Goal: Task Accomplishment & Management: Use online tool/utility

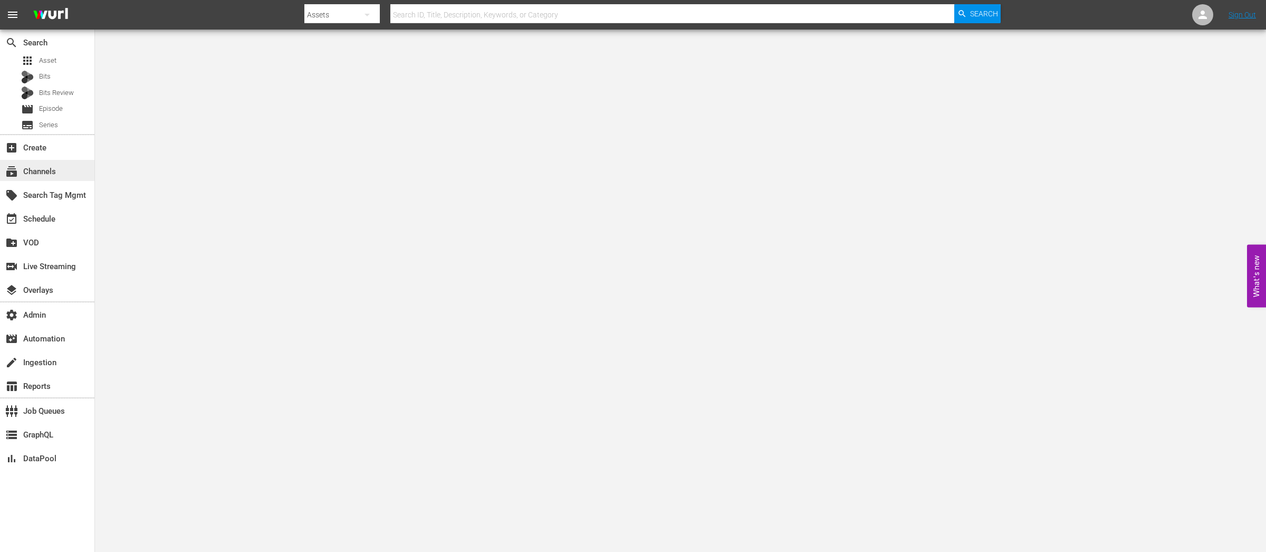
click at [37, 168] on div "subscriptions Channels" at bounding box center [29, 169] width 59 height 9
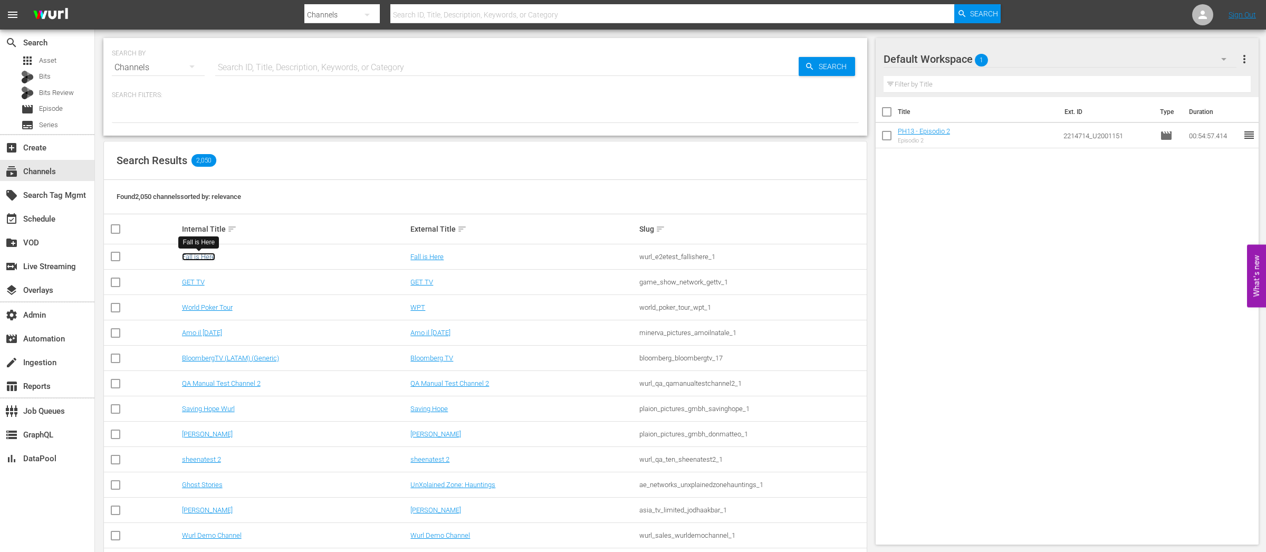
click at [198, 255] on link "Fall is Here" at bounding box center [198, 257] width 33 height 8
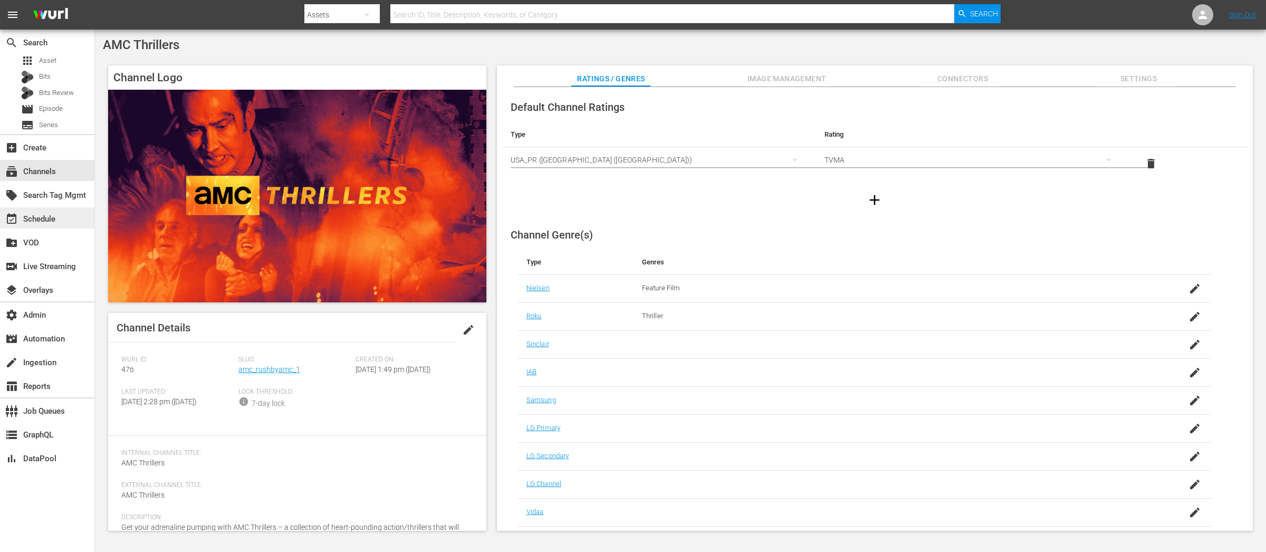
click at [44, 218] on div "event_available Schedule" at bounding box center [29, 217] width 59 height 9
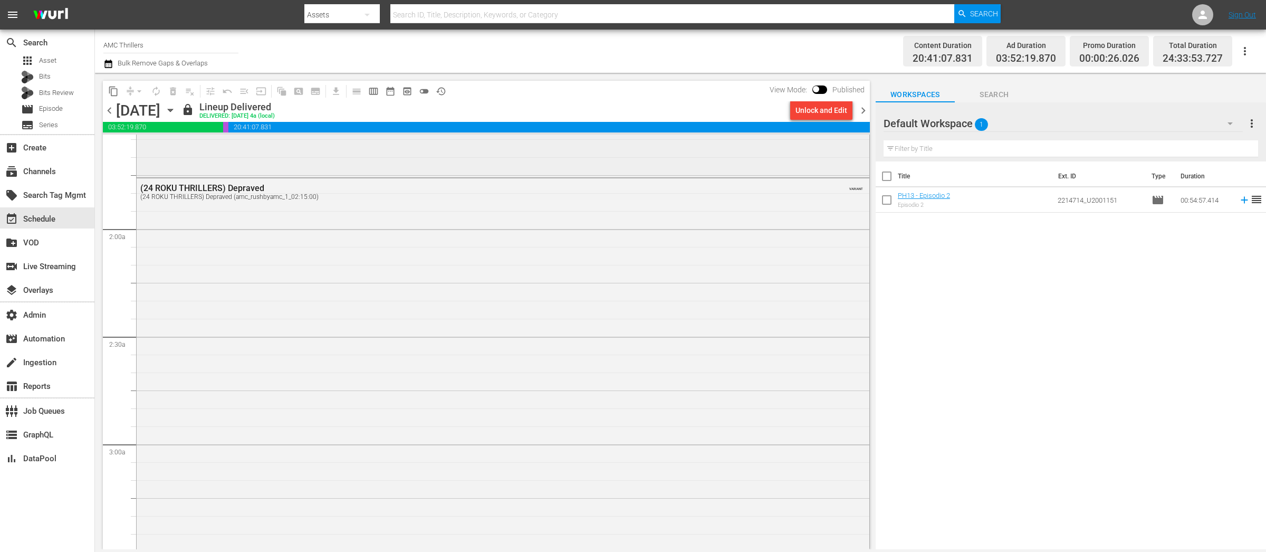
scroll to position [367, 0]
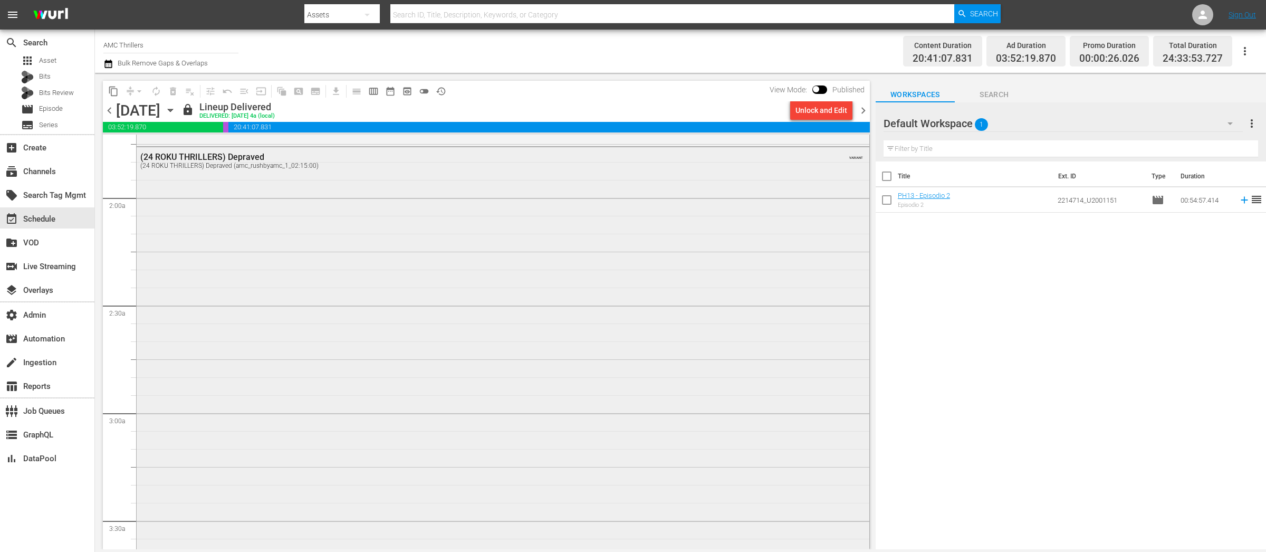
click at [438, 397] on div "(24 ROKU THRILLERS) Depraved (24 ROKU THRILLERS) Depraved (amc_rushbyamc_1_02:1…" at bounding box center [503, 387] width 733 height 481
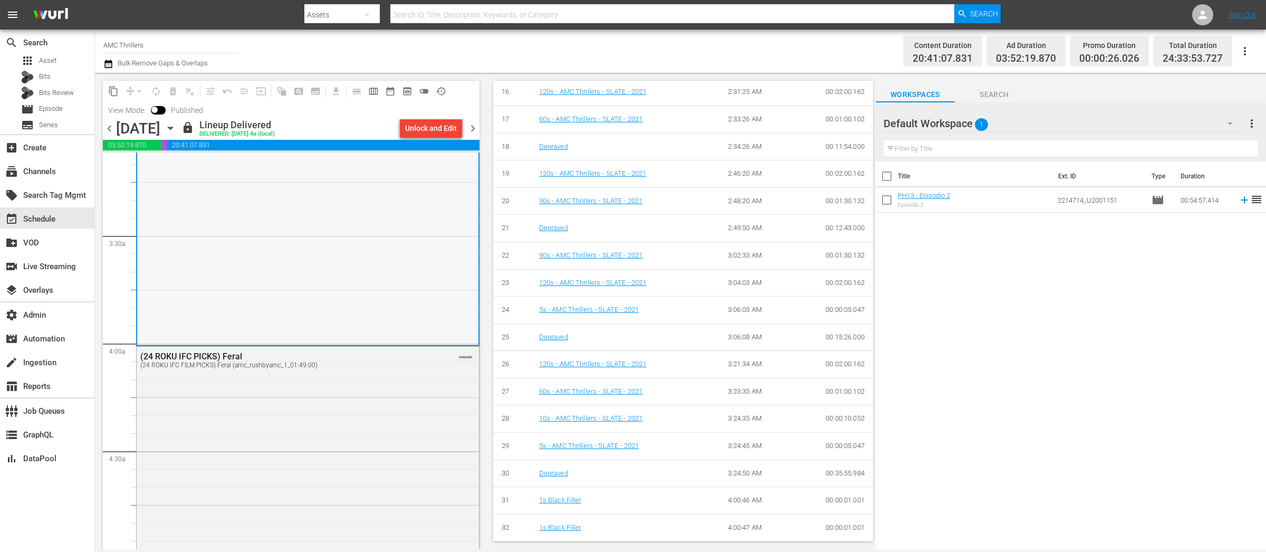
scroll to position [671, 0]
click at [264, 402] on div "(24 ROKU IFC PICKS) Feral (24 ROKU IFC FILM PICKS) Feral (amc_rushbyamc_1_01:49…" at bounding box center [308, 540] width 342 height 388
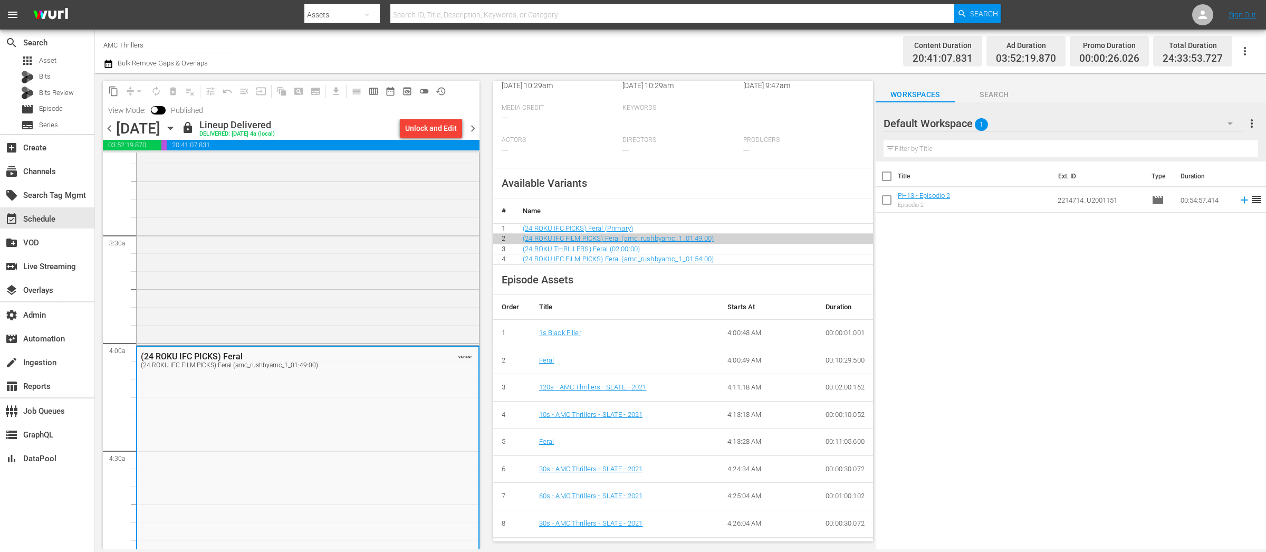
scroll to position [280, 0]
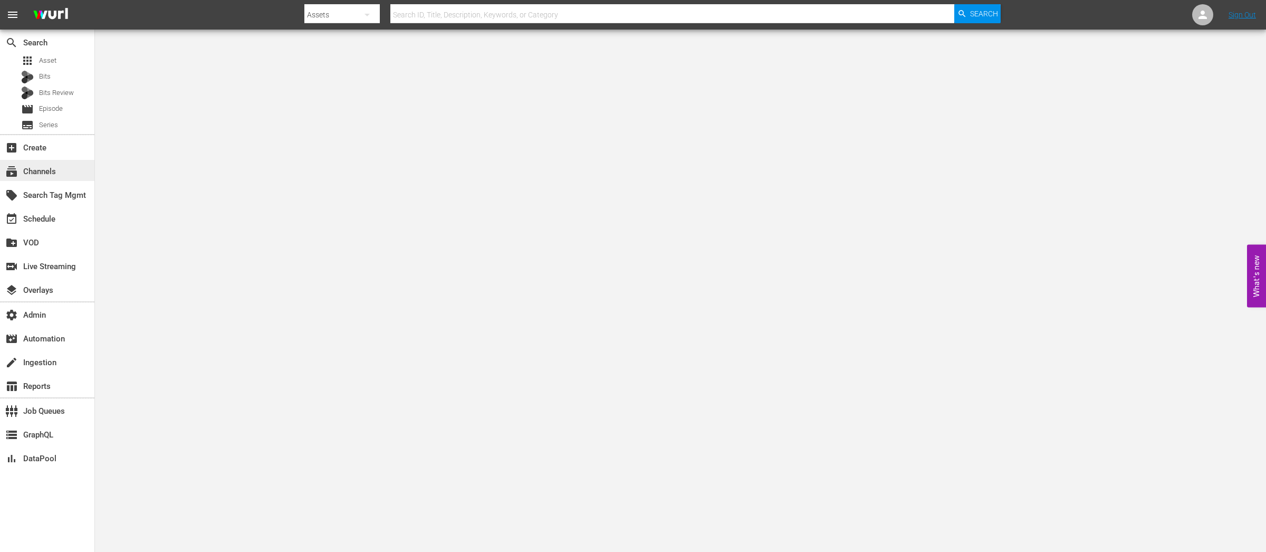
click at [47, 166] on div "subscriptions Channels" at bounding box center [29, 169] width 59 height 9
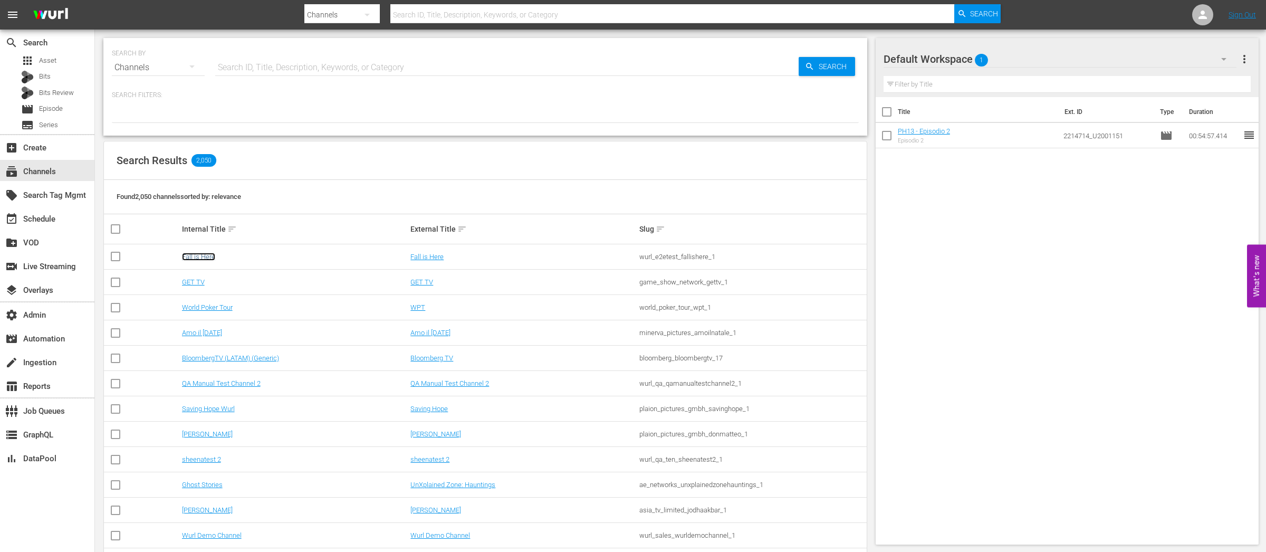
click at [205, 253] on link "Fall is Here" at bounding box center [198, 257] width 33 height 8
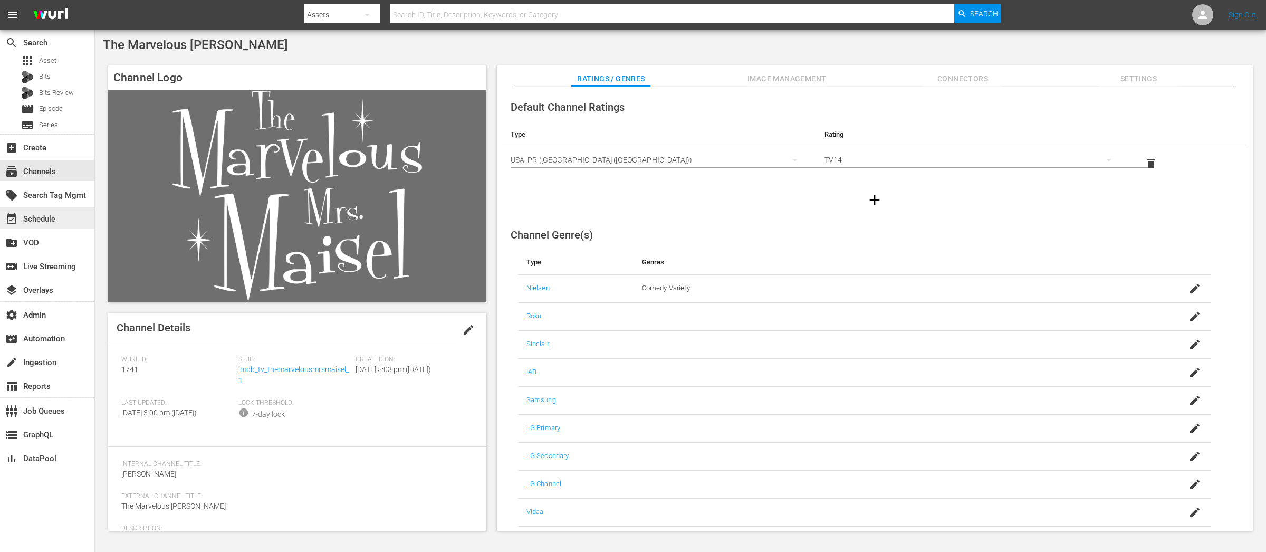
click at [37, 216] on div "event_available Schedule" at bounding box center [29, 217] width 59 height 9
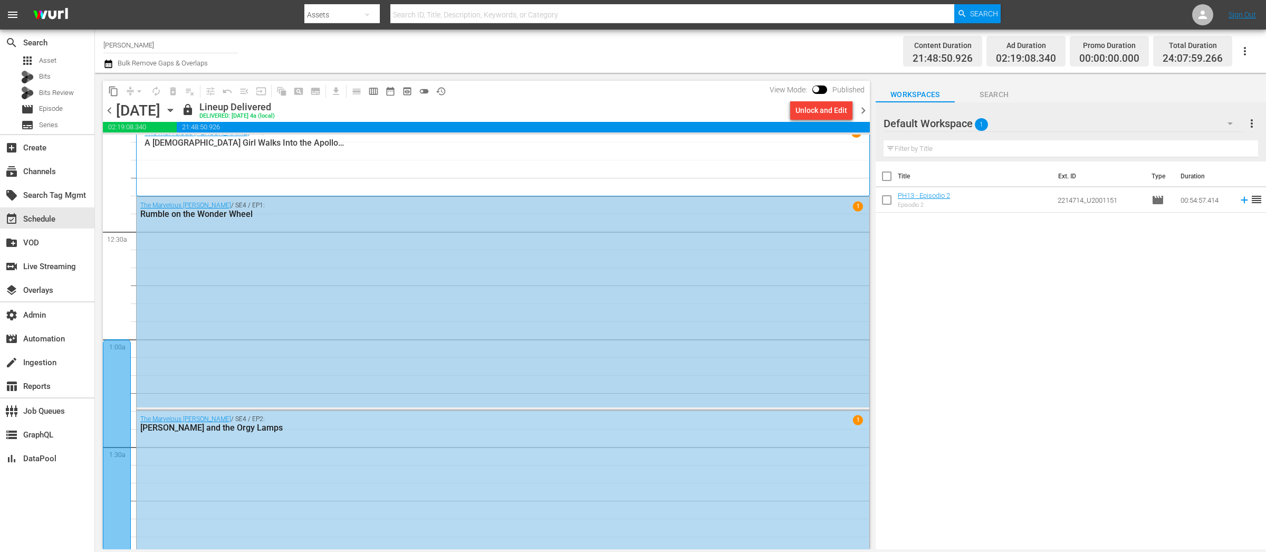
scroll to position [14, 0]
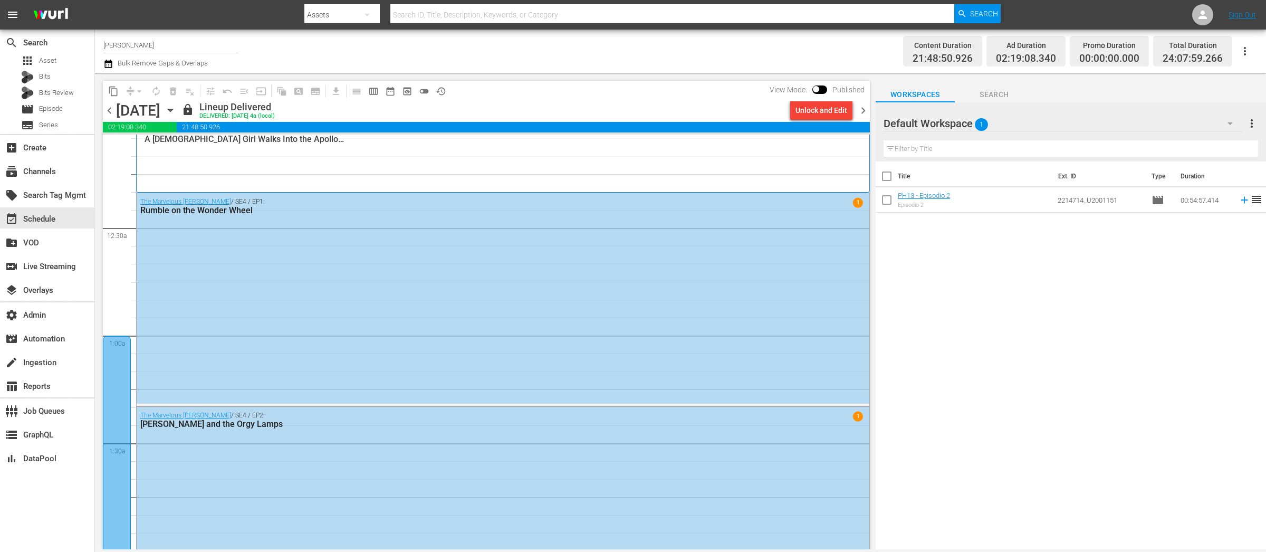
click at [330, 168] on div "The Marvelous [PERSON_NAME] / SE3 / EP8 1 A [DEMOGRAPHIC_DATA] Girl Walks Into …" at bounding box center [503, 156] width 717 height 64
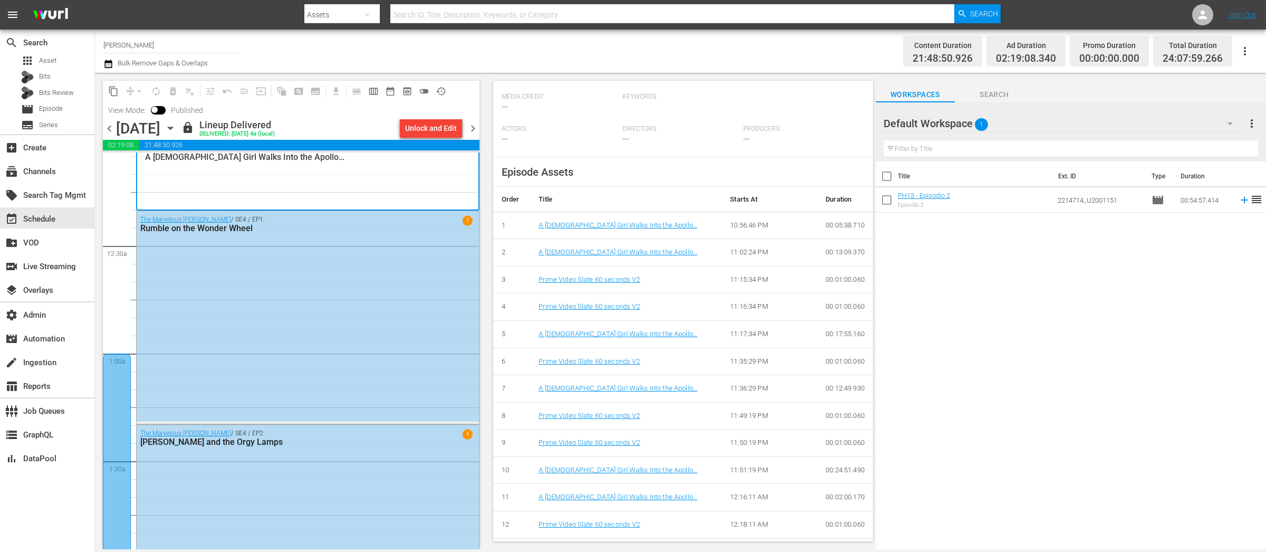
scroll to position [341, 0]
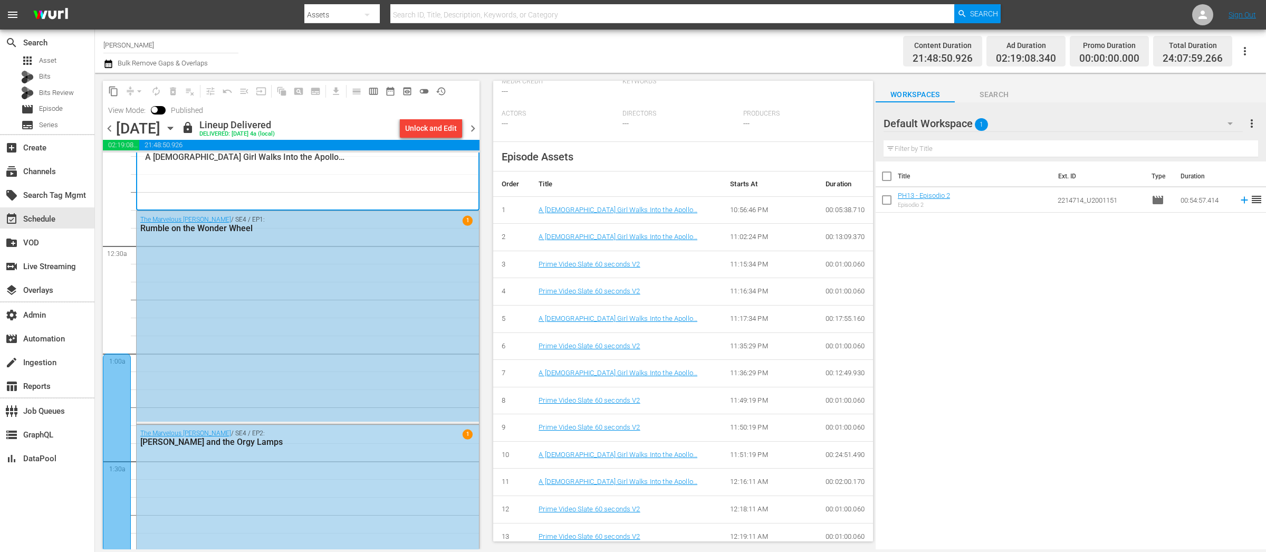
click at [338, 311] on div "The Marvelous [PERSON_NAME] / SE4 / EP1: Rumble on the Wonder Wheel 1" at bounding box center [308, 316] width 342 height 211
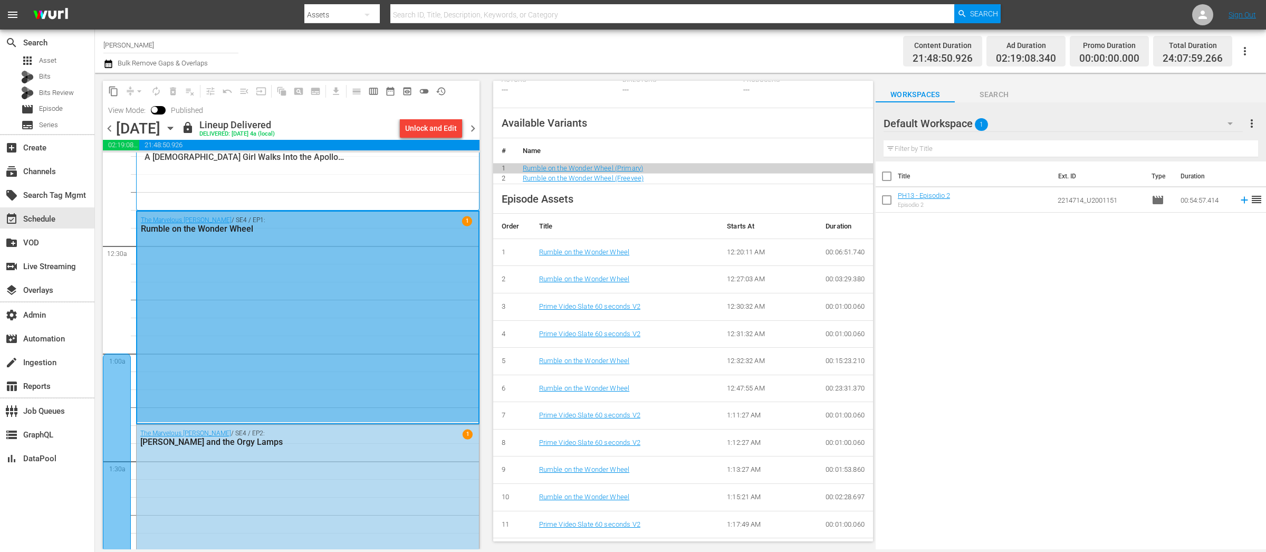
scroll to position [390, 0]
